Goal: Task Accomplishment & Management: Use online tool/utility

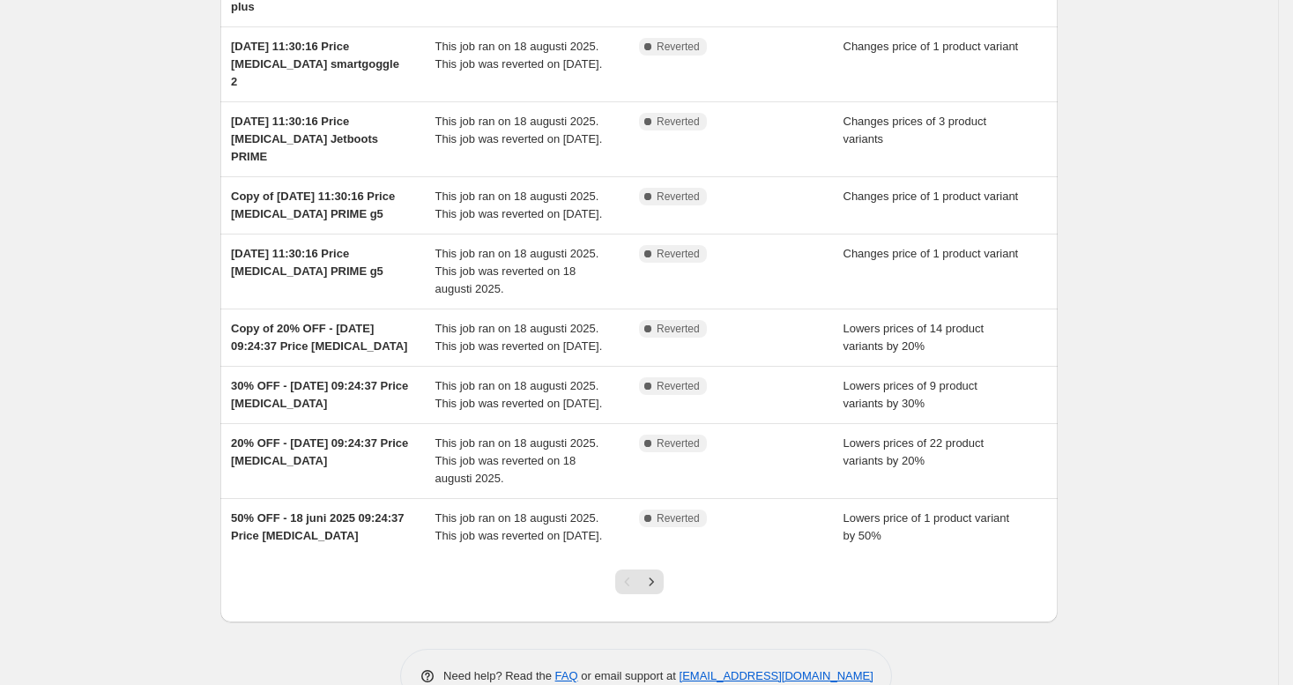
scroll to position [328, 0]
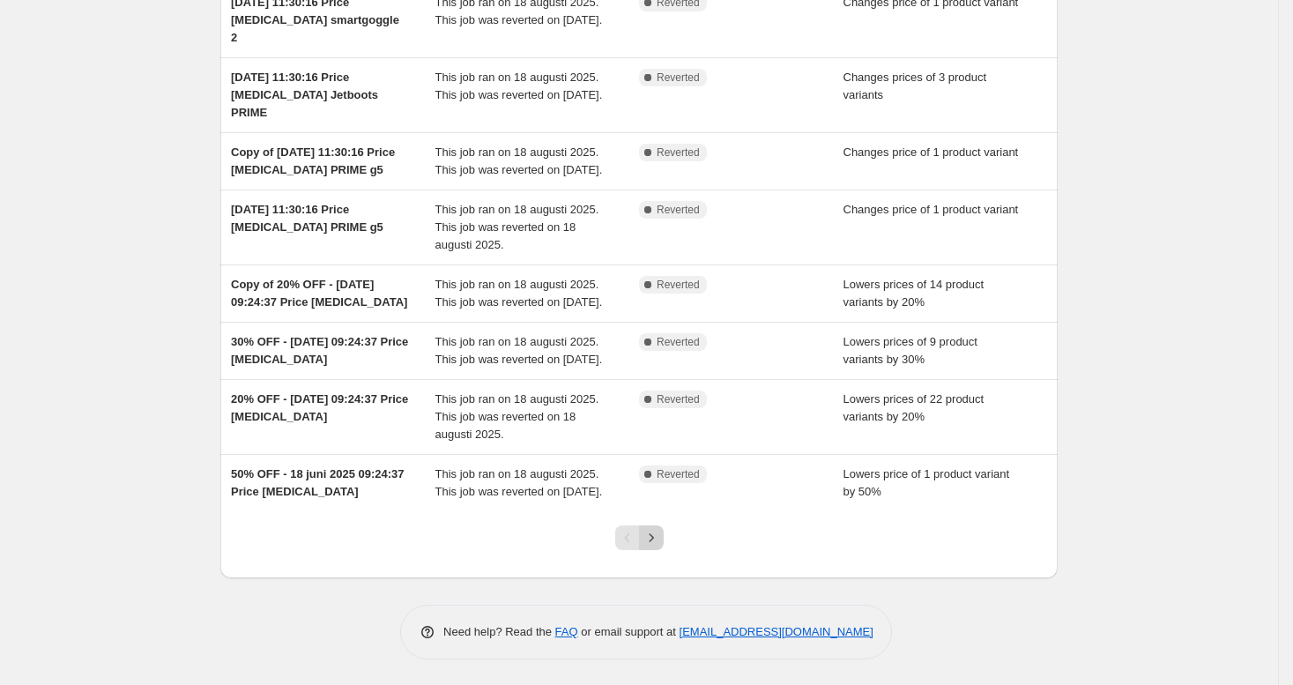
click at [659, 546] on icon "Next" at bounding box center [651, 538] width 18 height 18
